Goal: Understand process/instructions: Learn about a topic

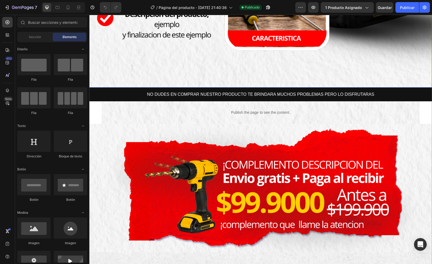
scroll to position [318, 0]
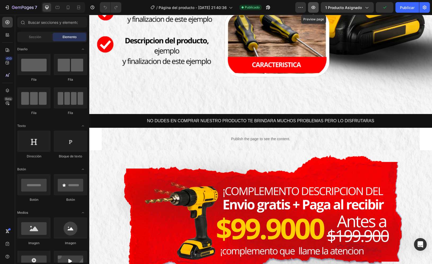
click at [312, 7] on icon "button" at bounding box center [313, 7] width 5 height 5
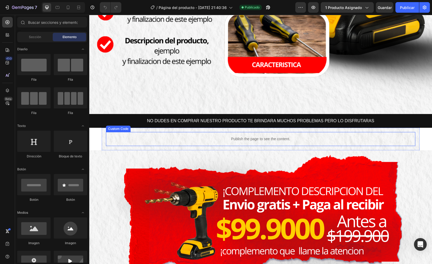
click at [254, 136] on p "Publish the page to see the content." at bounding box center [260, 139] width 309 height 6
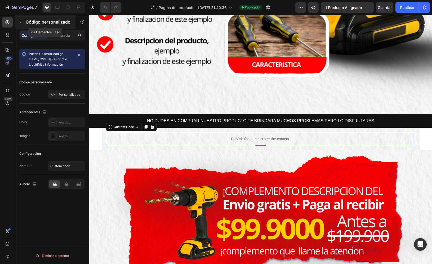
click at [20, 19] on button "button" at bounding box center [20, 22] width 8 height 8
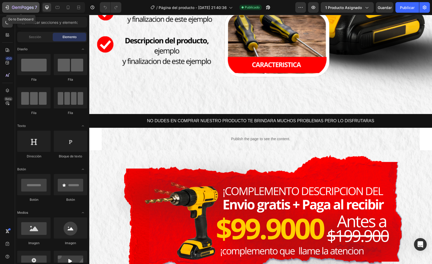
click at [8, 8] on icon "button" at bounding box center [8, 8] width 2 height 4
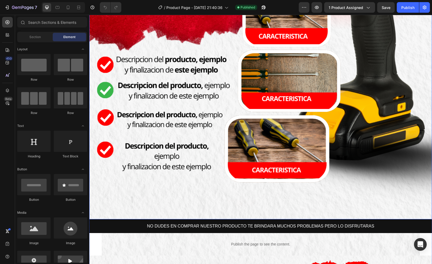
scroll to position [291, 0]
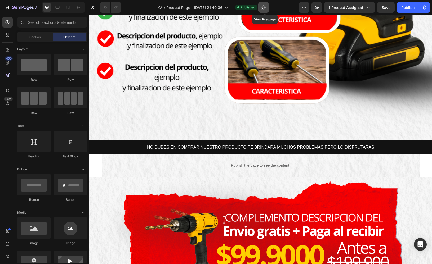
click at [266, 9] on icon "button" at bounding box center [263, 7] width 5 height 5
